Goal: Information Seeking & Learning: Find specific fact

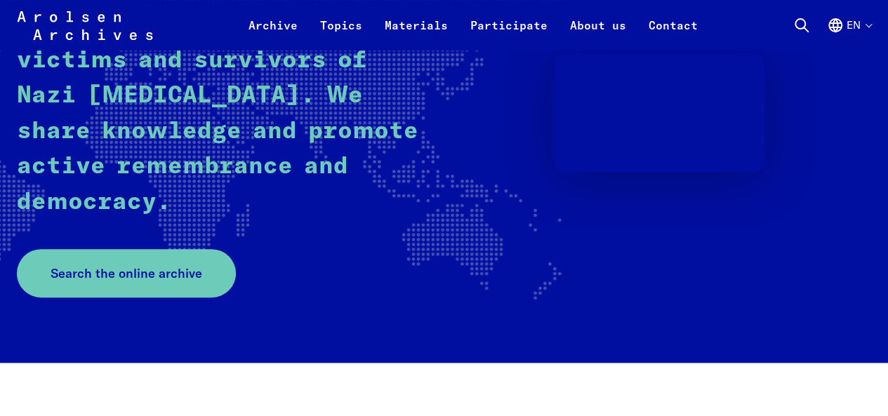
scroll to position [281, 0]
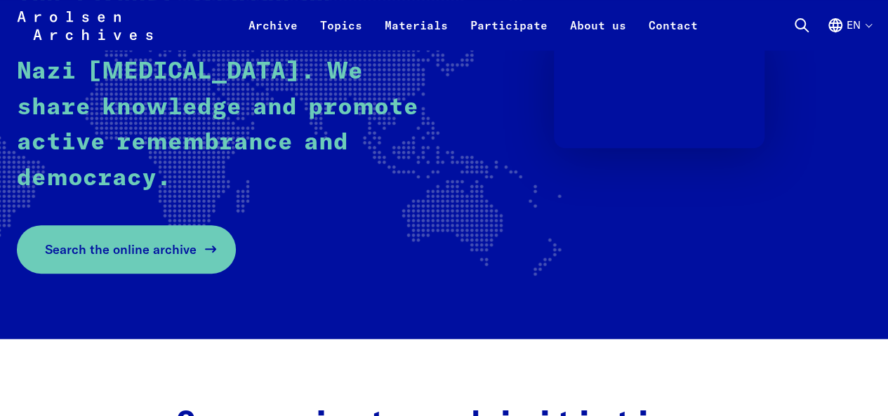
click at [164, 244] on span "Search the online archive" at bounding box center [121, 249] width 152 height 19
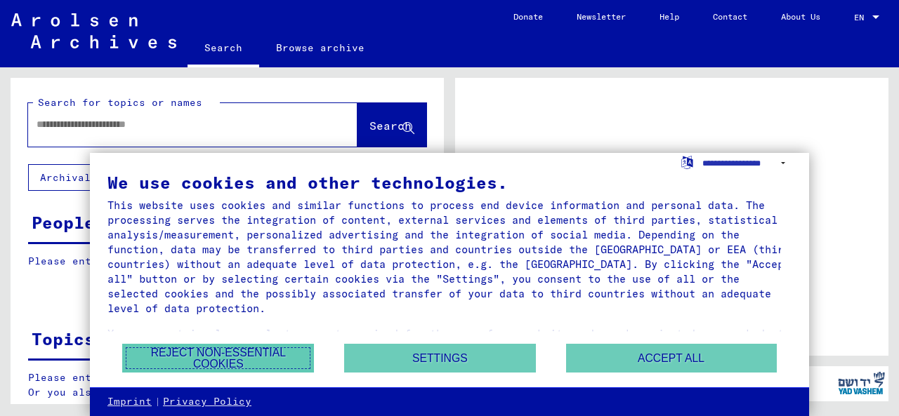
click at [260, 351] on button "Reject non-essential cookies" at bounding box center [218, 358] width 192 height 29
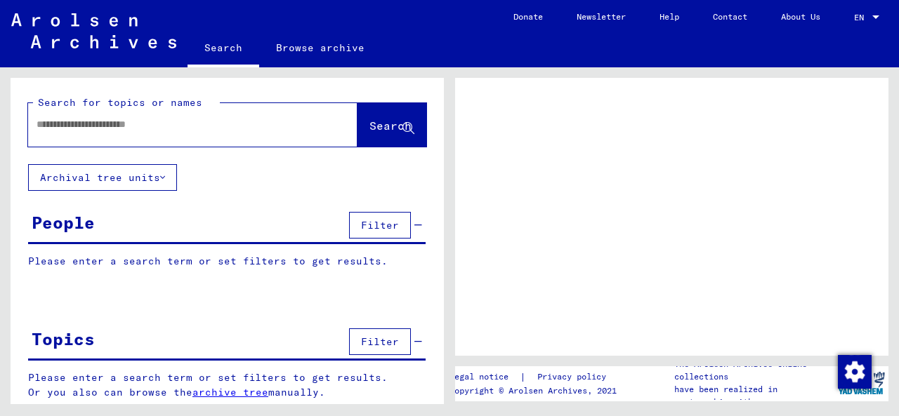
click at [163, 263] on p "Please enter a search term or set filters to get results." at bounding box center [227, 261] width 398 height 15
click at [53, 295] on div at bounding box center [227, 299] width 433 height 18
click at [33, 236] on div "People Filter" at bounding box center [227, 227] width 398 height 36
click at [44, 251] on yv-its-grid-expansion-panel "People Filter Please enter a search term or set filters to get results. Signatu…" at bounding box center [227, 249] width 433 height 81
click at [47, 258] on p "Please enter a search term or set filters to get results." at bounding box center [227, 261] width 398 height 15
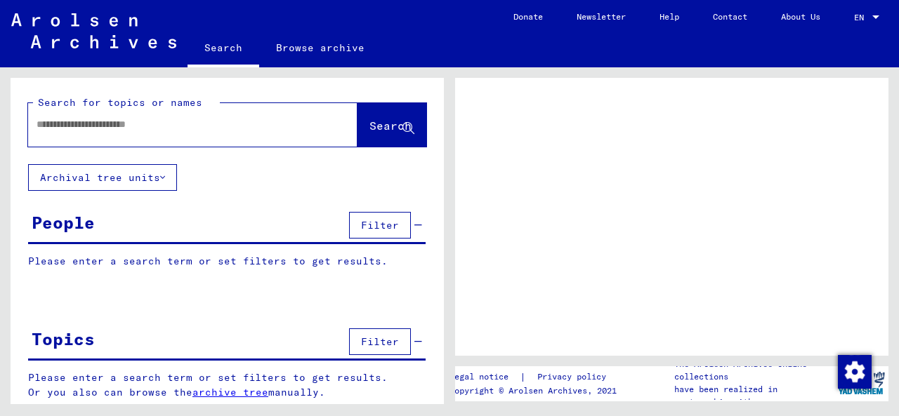
click at [52, 220] on div "People" at bounding box center [63, 222] width 63 height 25
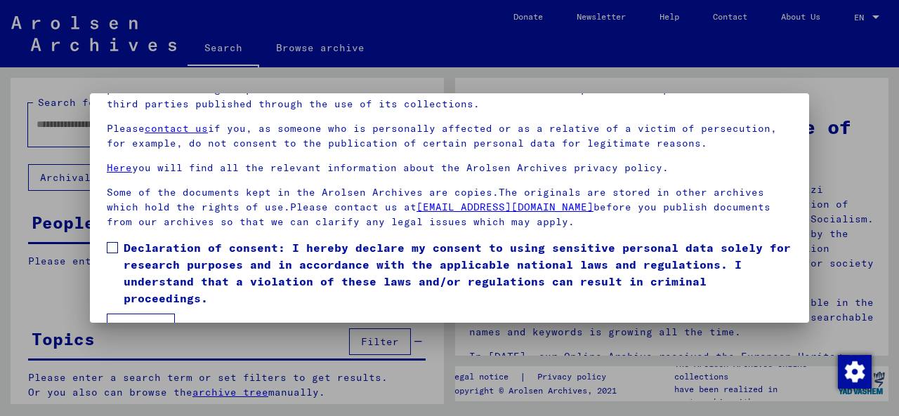
scroll to position [112, 0]
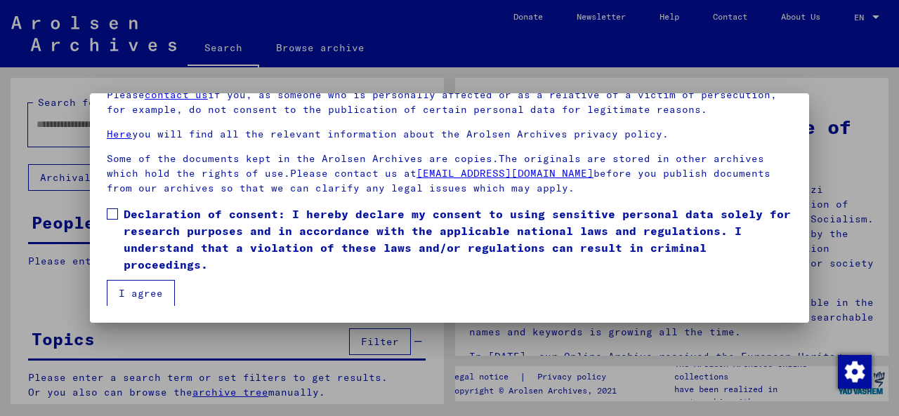
click at [117, 211] on span at bounding box center [112, 214] width 11 height 11
click at [147, 289] on button "I agree" at bounding box center [141, 293] width 68 height 27
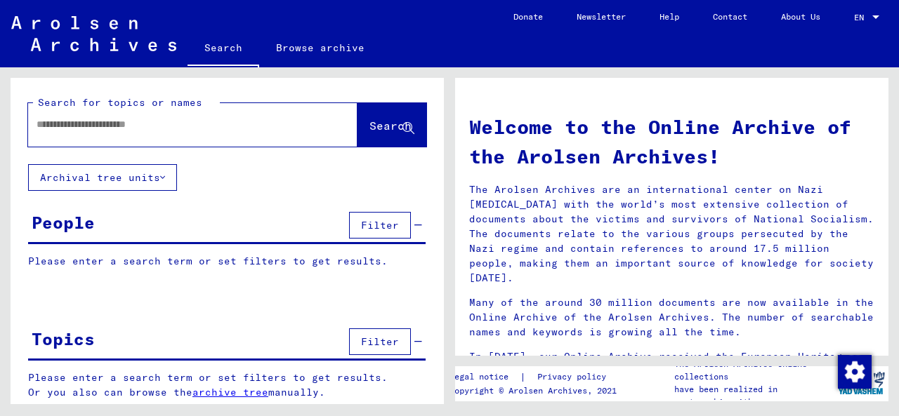
click at [60, 256] on p "Please enter a search term or set filters to get results." at bounding box center [227, 261] width 398 height 15
click at [60, 224] on div "People" at bounding box center [63, 222] width 63 height 25
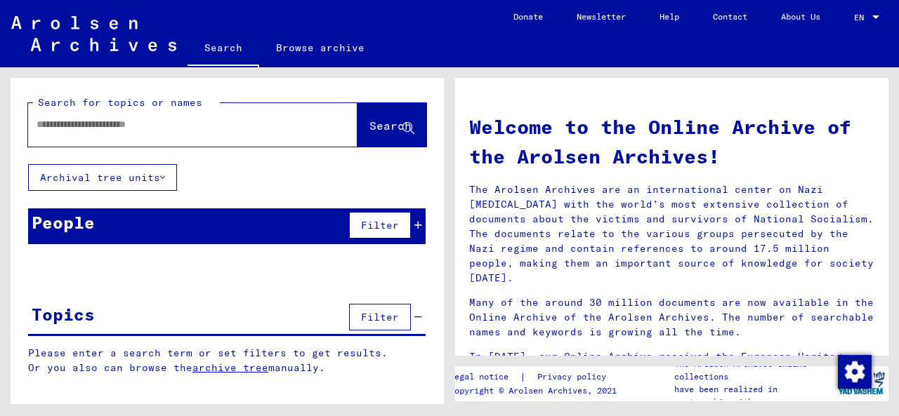
click at [67, 265] on p "Please enter a search term or set filters to get results." at bounding box center [227, 261] width 398 height 15
click at [63, 252] on yv-its-grid-expansion-panel "People Filter Please enter a search term or set filters to get results. Signatu…" at bounding box center [227, 237] width 433 height 57
click at [59, 127] on input "text" at bounding box center [176, 124] width 279 height 15
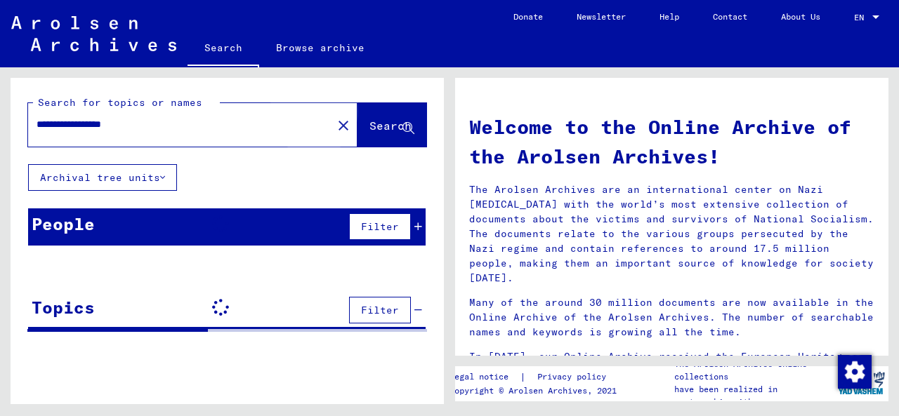
click at [371, 129] on span "Search" at bounding box center [390, 126] width 42 height 14
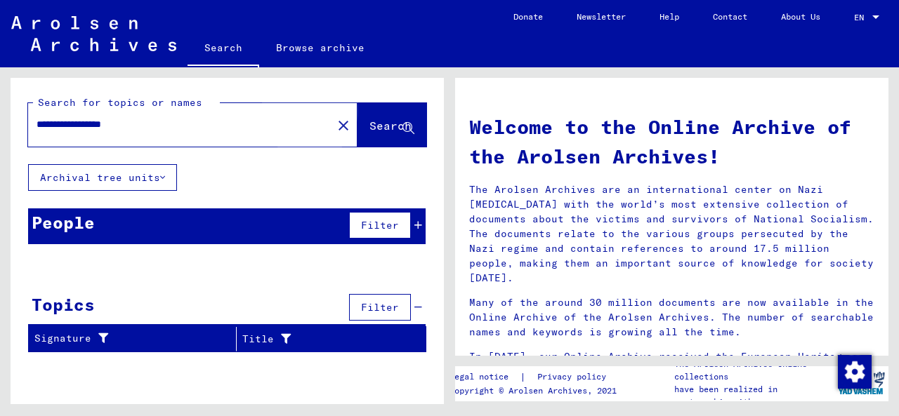
click at [369, 128] on span "Search" at bounding box center [390, 126] width 42 height 14
click at [88, 234] on div "People" at bounding box center [63, 222] width 63 height 25
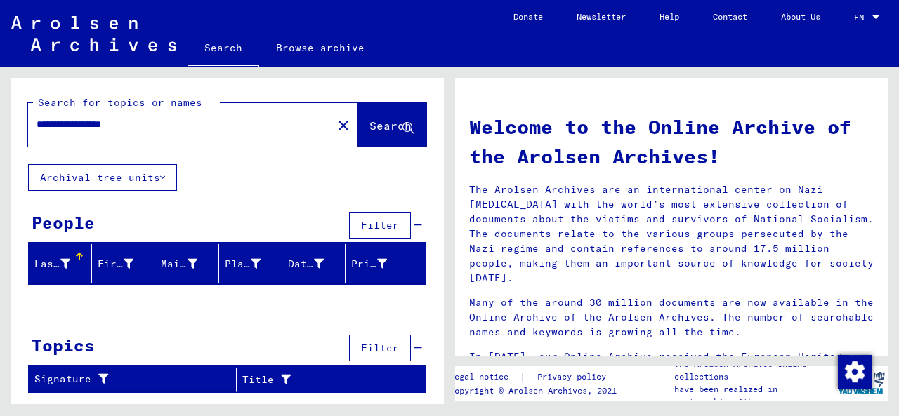
click at [74, 298] on div at bounding box center [227, 305] width 433 height 18
click at [375, 126] on span "Search" at bounding box center [390, 126] width 42 height 14
click at [51, 266] on div "Last Name" at bounding box center [52, 264] width 36 height 15
click at [111, 266] on div "First Name" at bounding box center [116, 264] width 36 height 15
drag, startPoint x: 153, startPoint y: 126, endPoint x: 15, endPoint y: 140, distance: 138.4
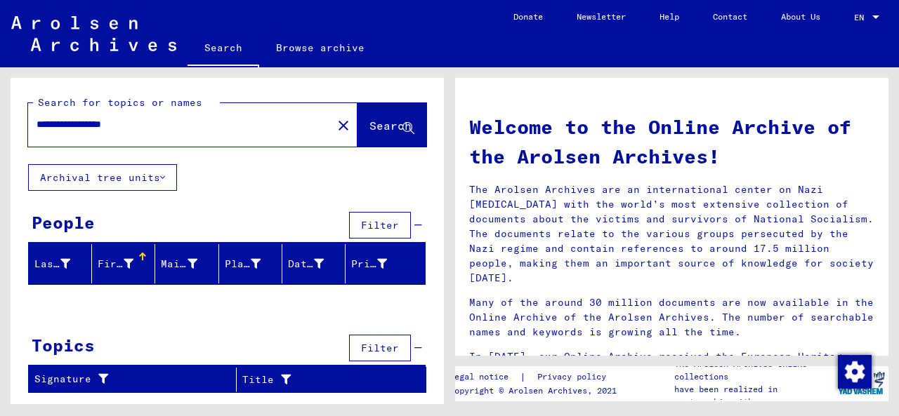
click at [15, 140] on div "**********" at bounding box center [227, 121] width 433 height 86
type input "*********"
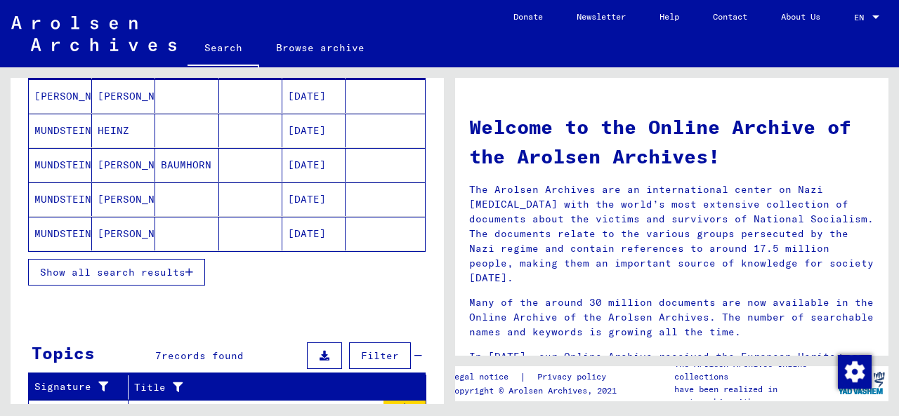
scroll to position [211, 0]
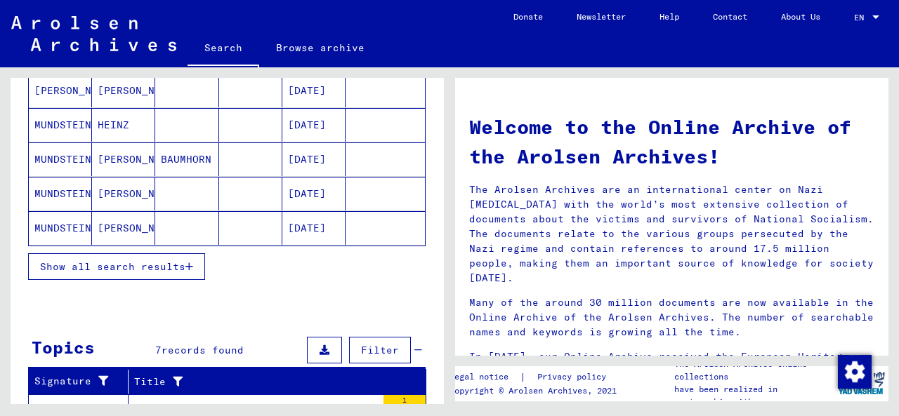
click at [181, 264] on span "Show all search results" at bounding box center [112, 267] width 145 height 13
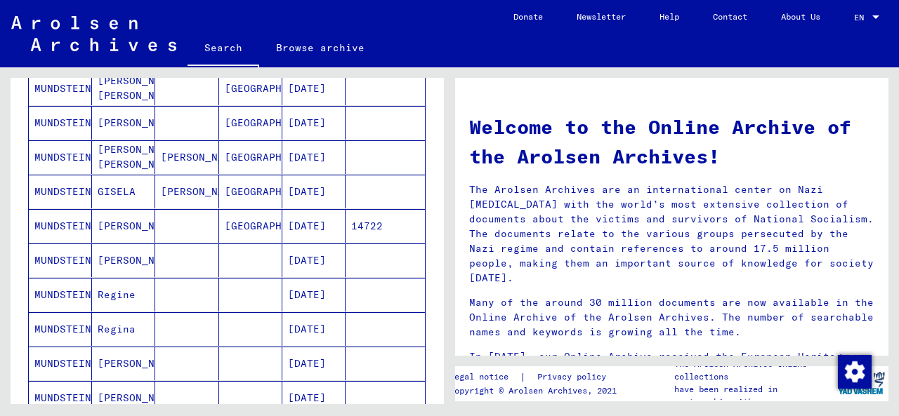
scroll to position [773, 0]
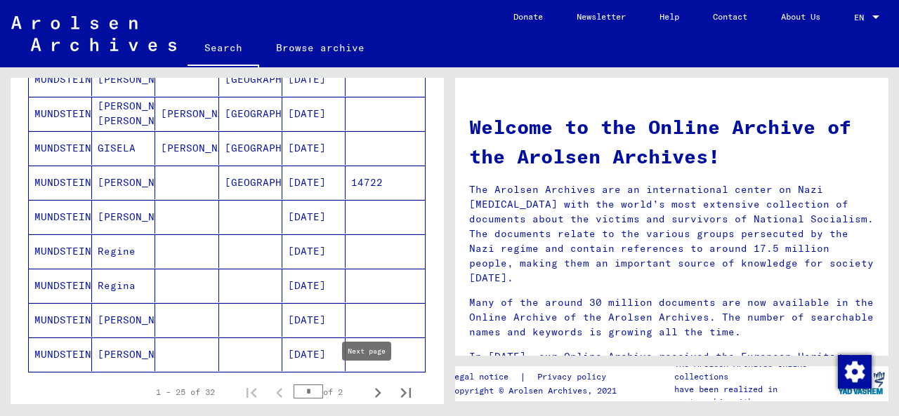
click at [375, 388] on icon "Next page" at bounding box center [378, 393] width 6 height 10
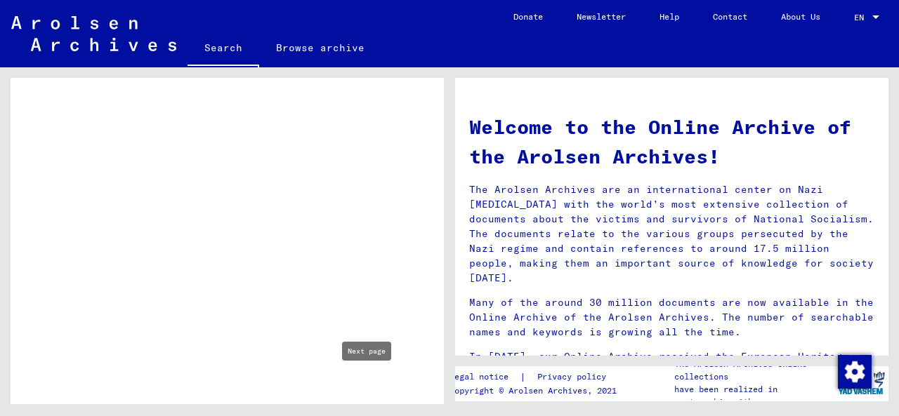
type input "*"
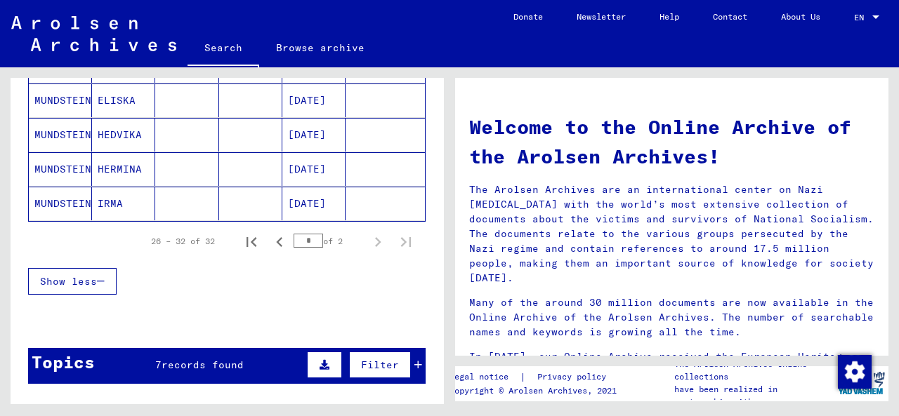
scroll to position [0, 0]
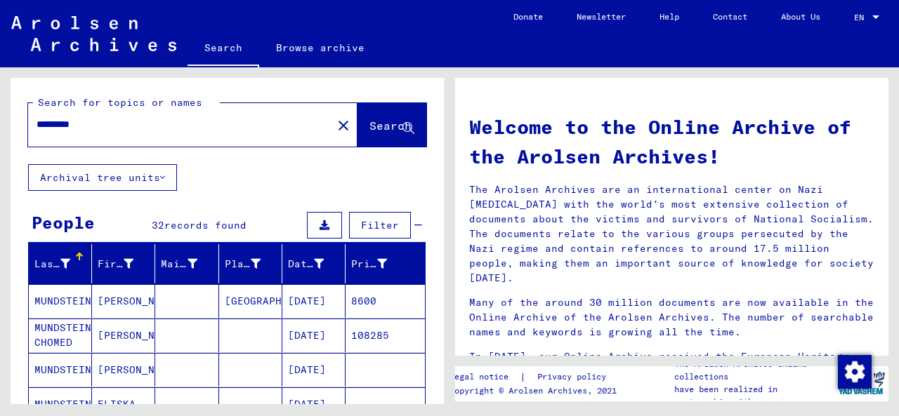
drag, startPoint x: 112, startPoint y: 126, endPoint x: 0, endPoint y: 123, distance: 111.7
click at [0, 123] on div "Search for topics or names ********* close Search Archival tree units People 32…" at bounding box center [224, 235] width 449 height 337
type input "*******"
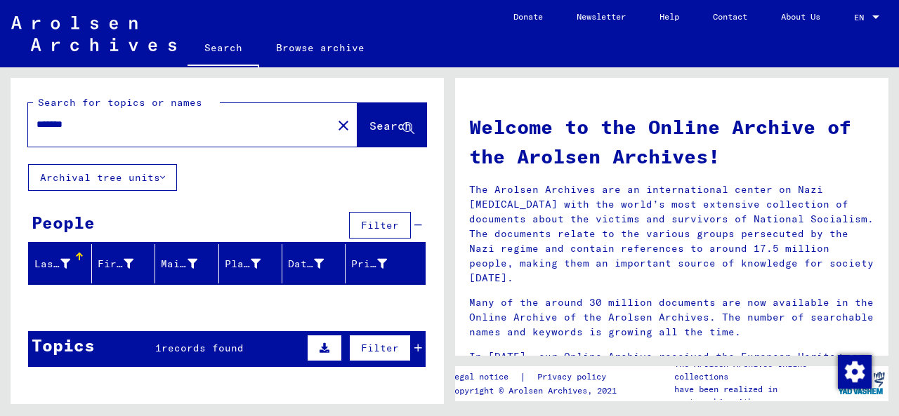
drag, startPoint x: 83, startPoint y: 127, endPoint x: 0, endPoint y: 138, distance: 83.5
click at [0, 138] on div "Search for topics or names ******* close Search Archival tree units People Filt…" at bounding box center [224, 235] width 449 height 337
type input "*"
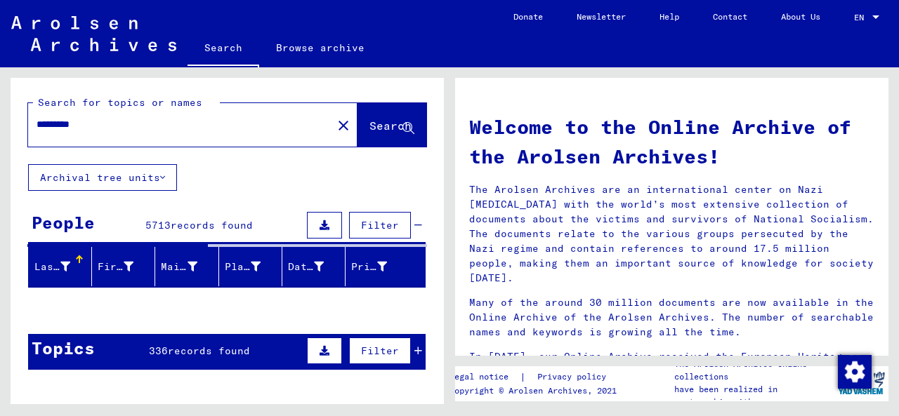
click at [124, 122] on input "*********" at bounding box center [176, 124] width 279 height 15
type input "**********"
